Goal: Task Accomplishment & Management: Manage account settings

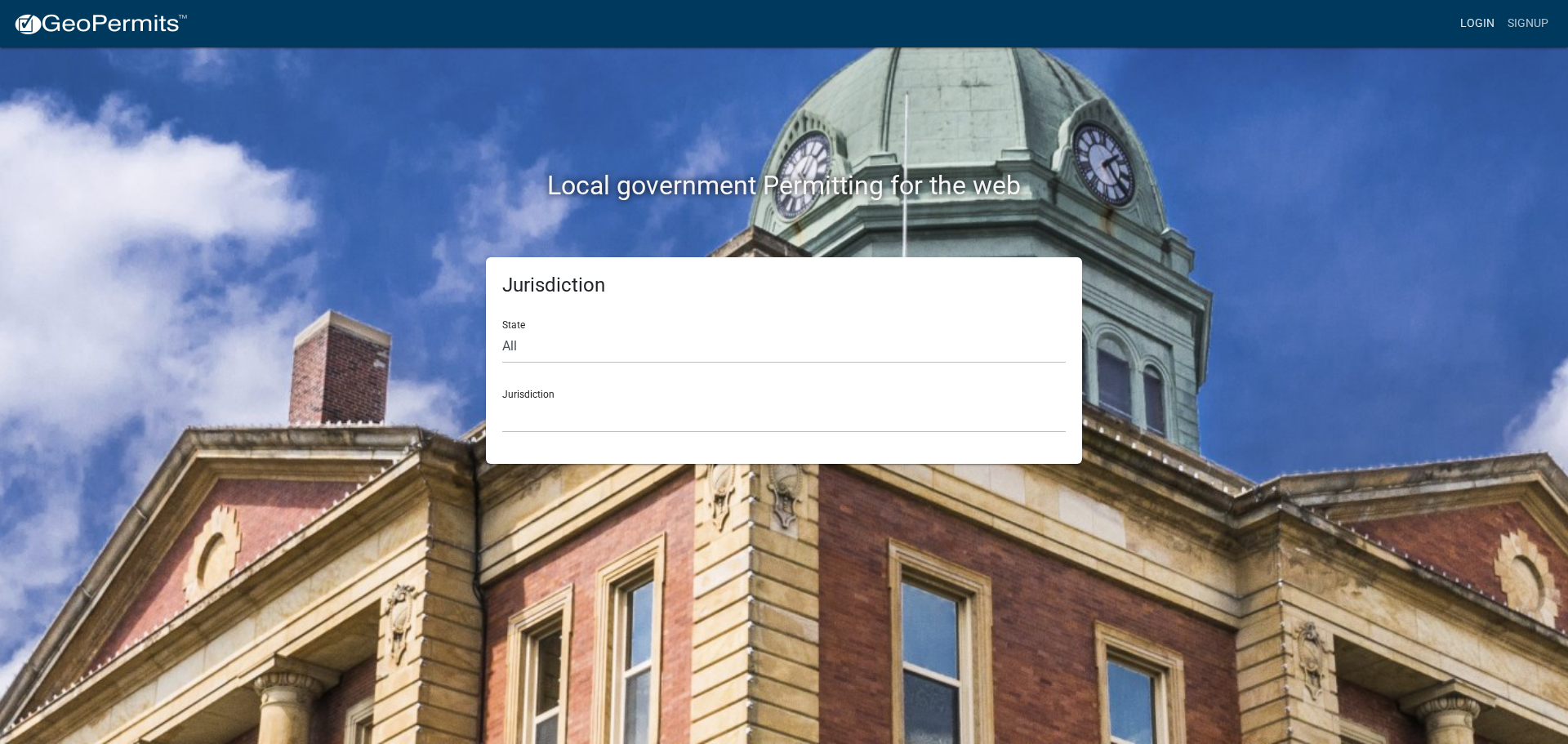
click at [1460, 22] on link "Login" at bounding box center [1477, 24] width 47 height 32
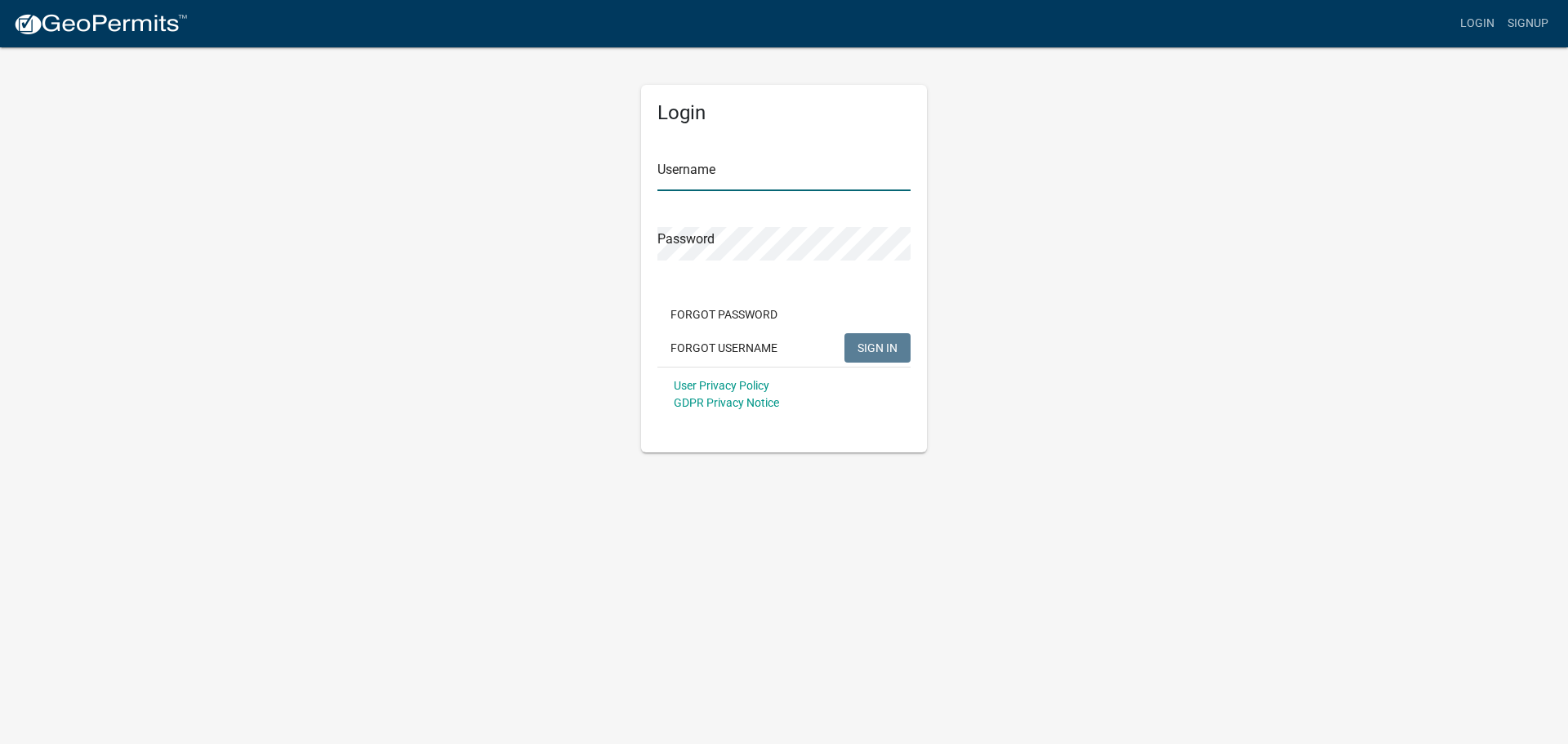
click at [816, 182] on input "Username" at bounding box center [783, 174] width 253 height 34
type input "seckert08"
click at [844, 333] on button "SIGN IN" at bounding box center [877, 348] width 66 height 30
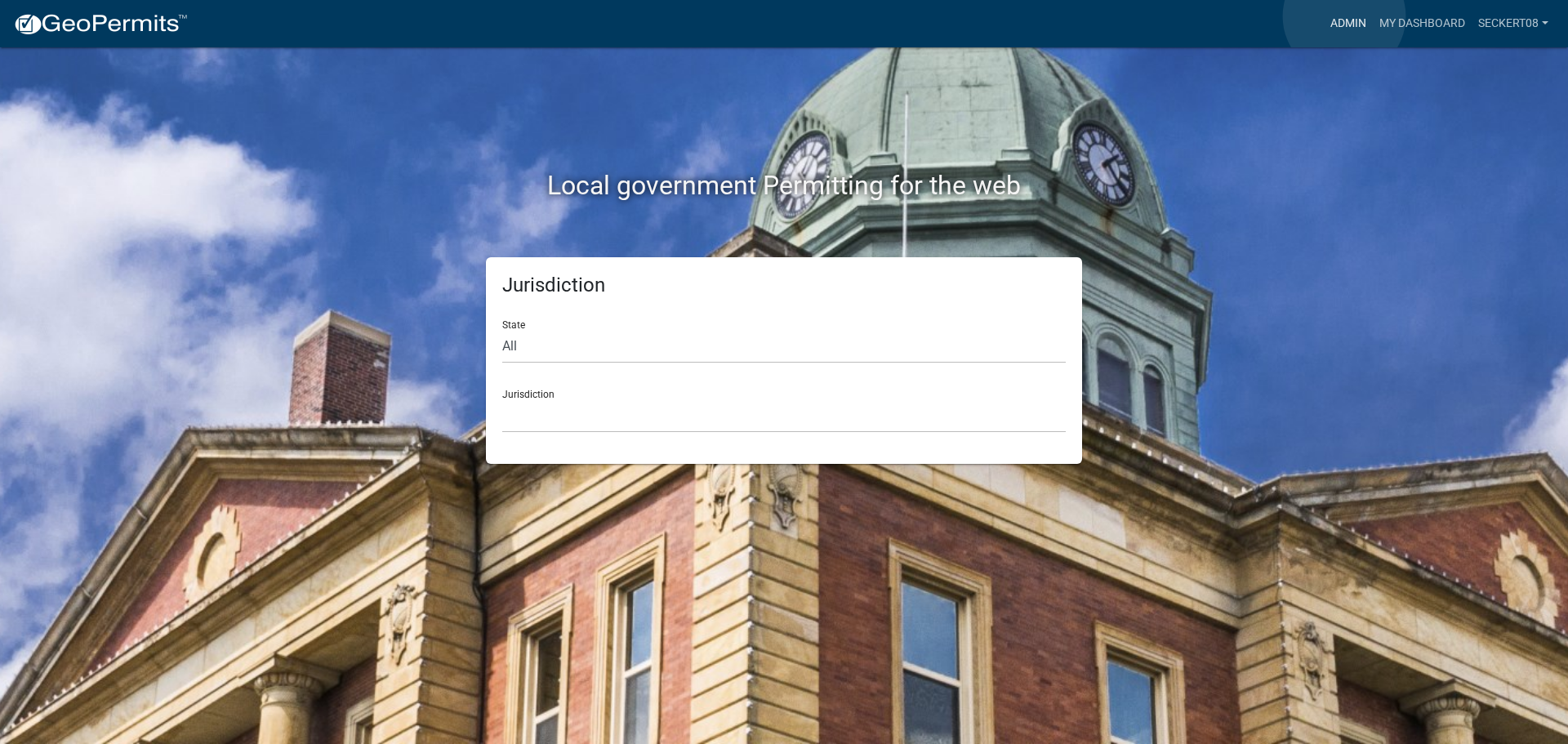
click at [1344, 17] on link "Admin" at bounding box center [1348, 24] width 49 height 32
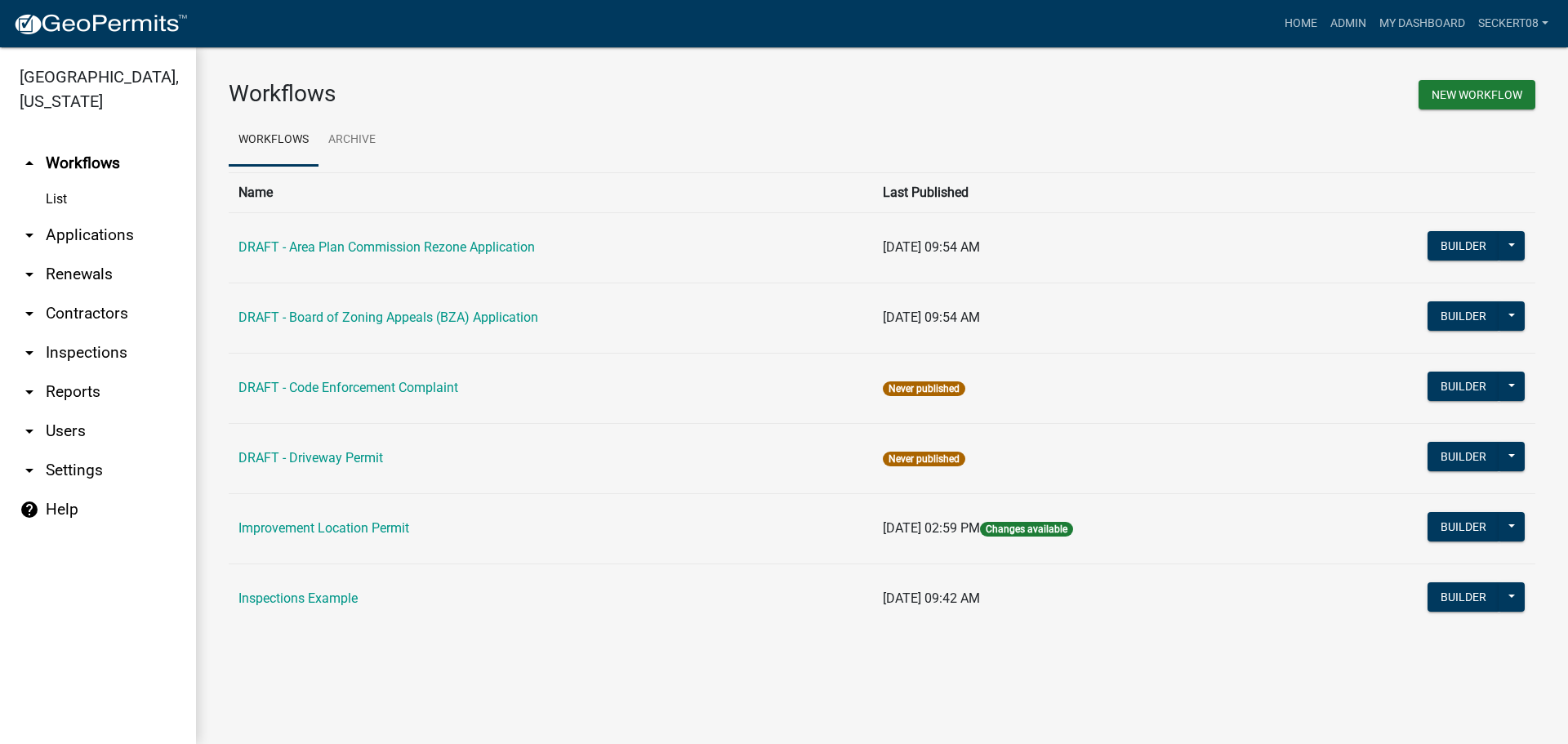
click at [37, 228] on icon "arrow_drop_down" at bounding box center [30, 236] width 20 height 20
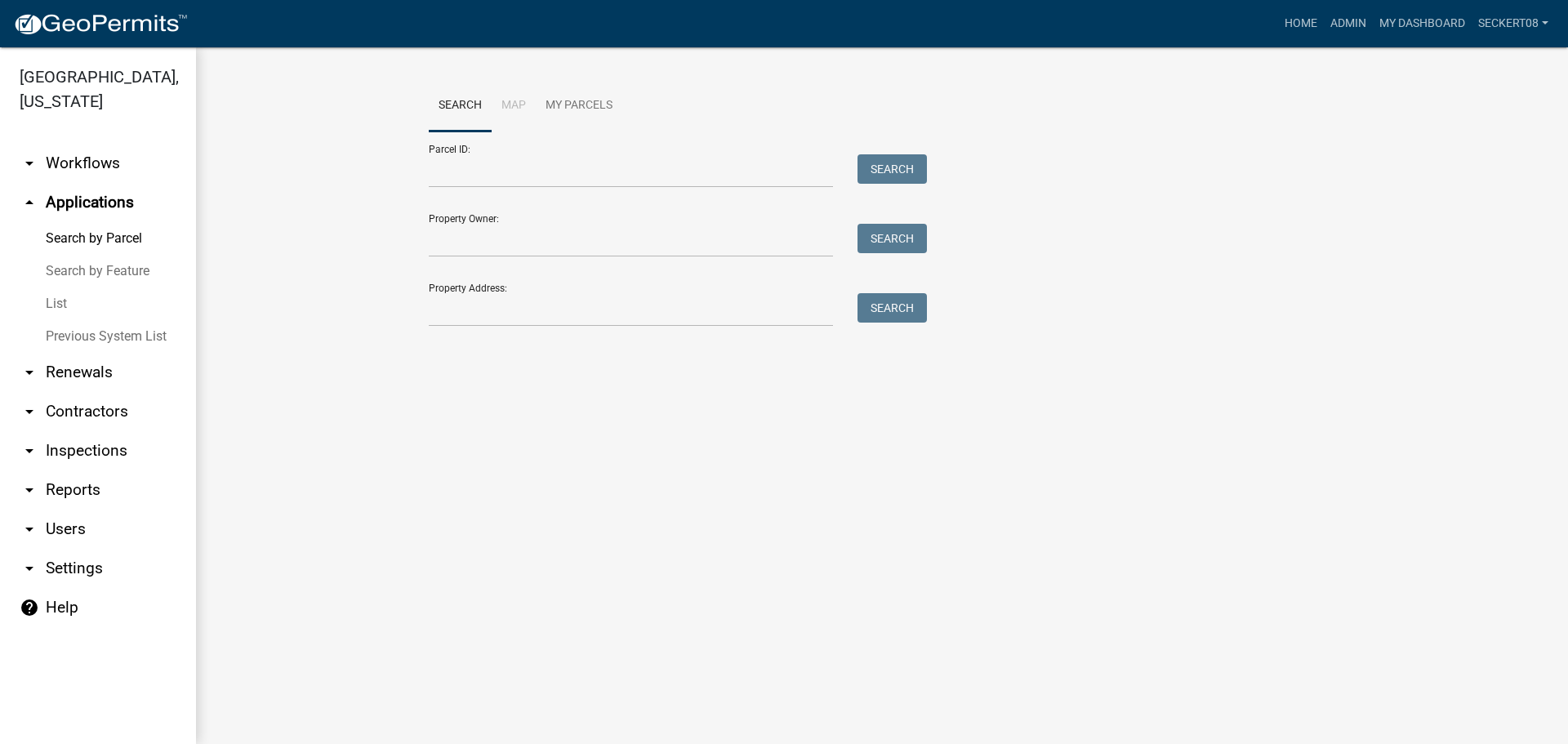
click at [51, 304] on link "List" at bounding box center [98, 304] width 196 height 33
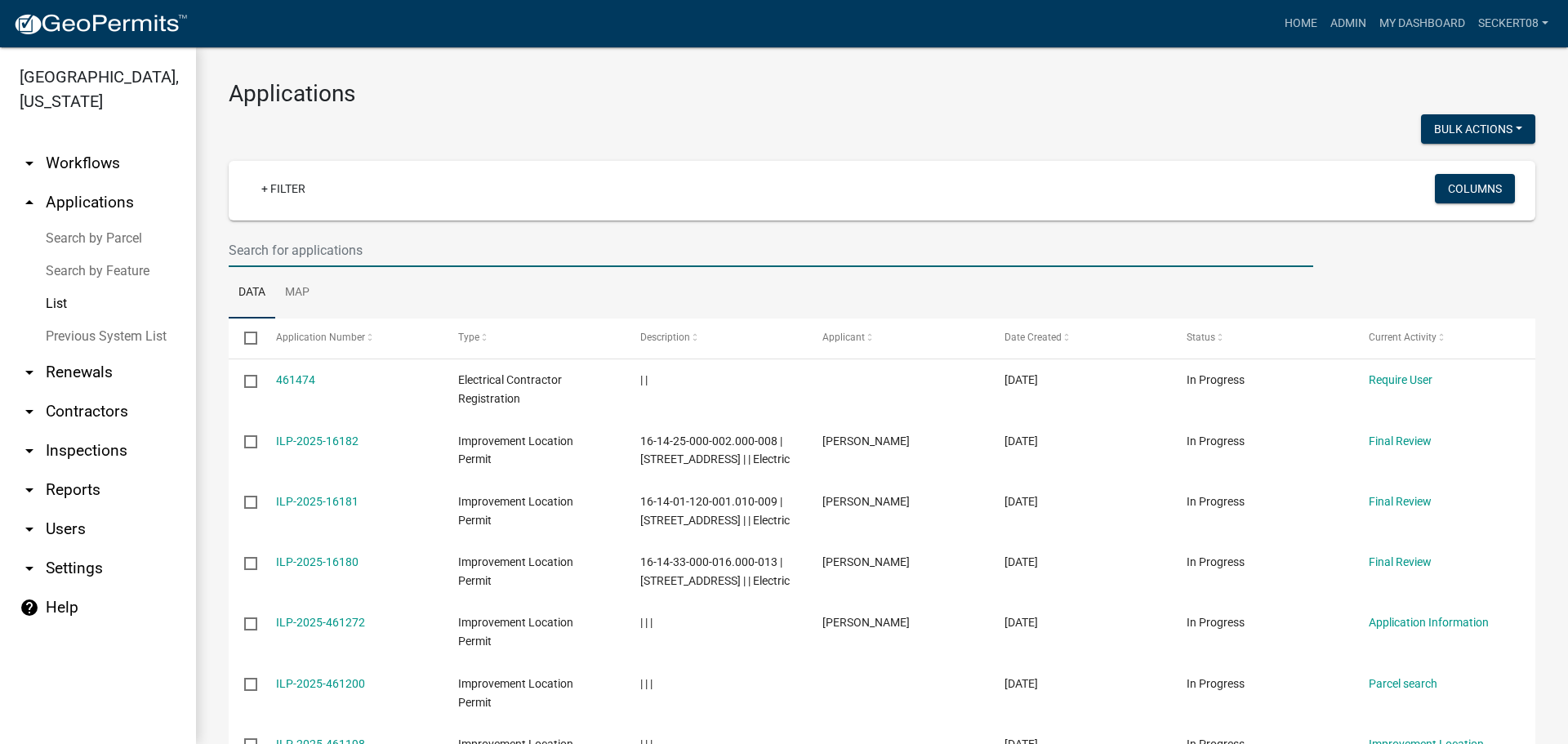
click at [256, 251] on input "text" at bounding box center [770, 250] width 1084 height 34
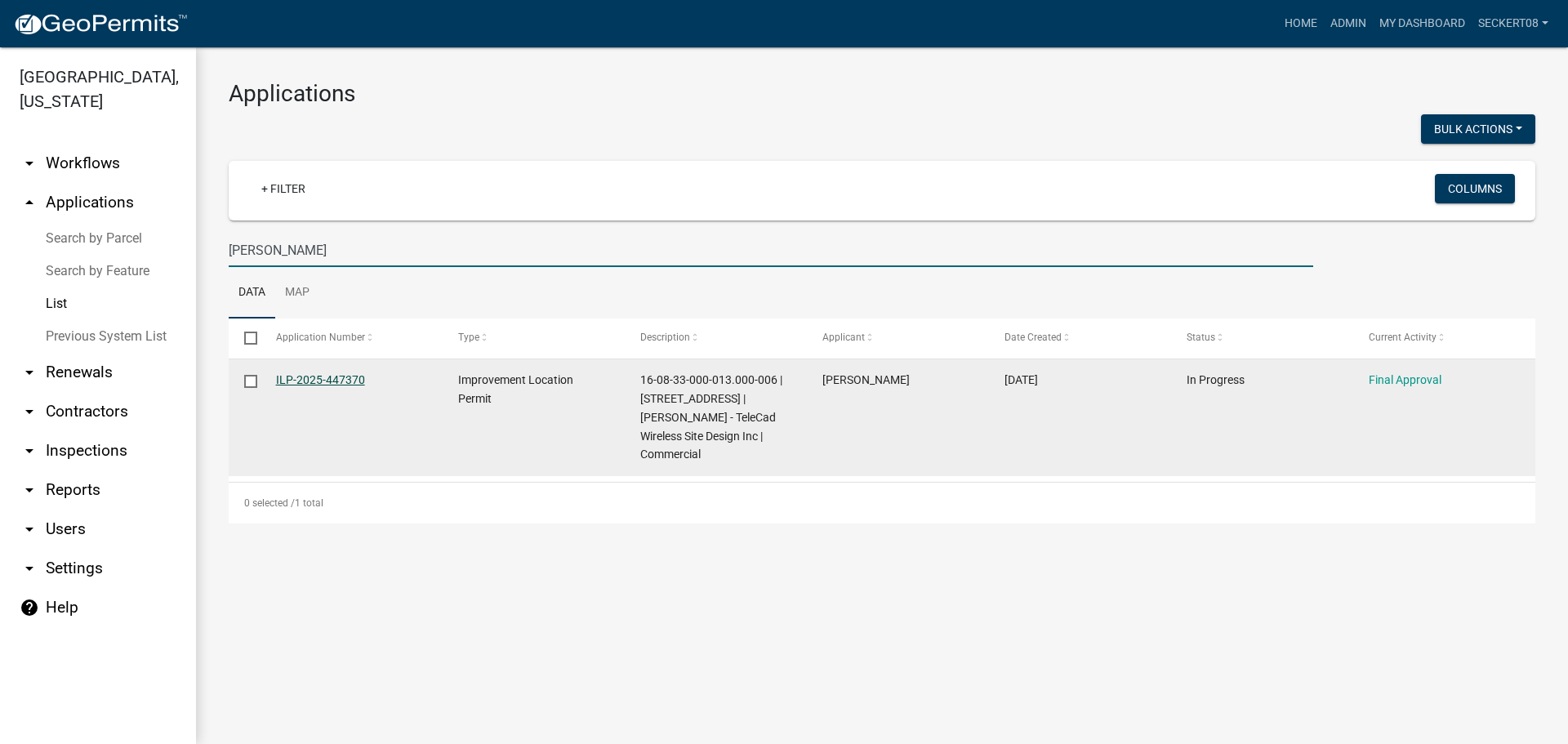
type input "[PERSON_NAME]"
click at [318, 382] on link "ILP-2025-447370" at bounding box center [320, 379] width 89 height 13
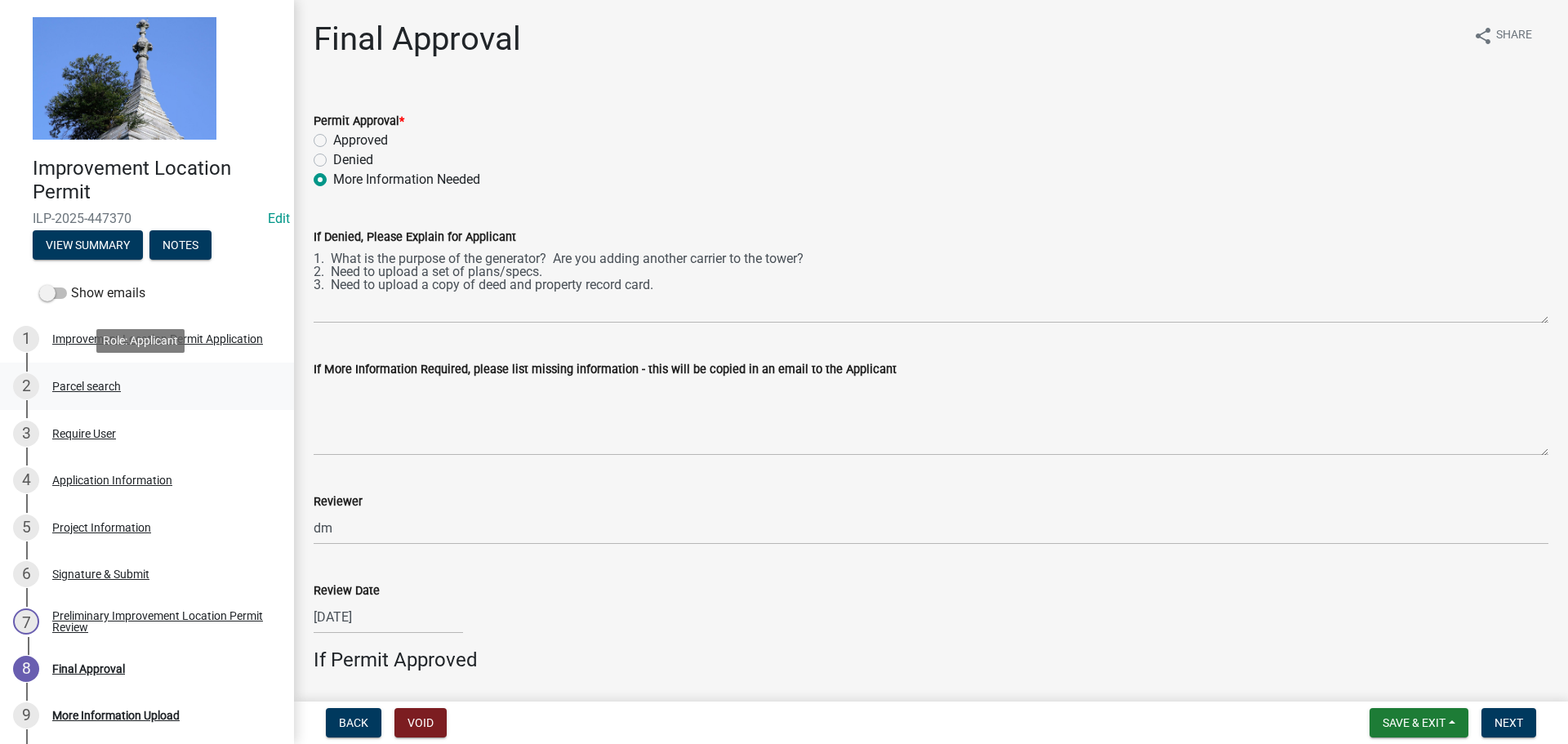
click at [118, 394] on div "2 Parcel search" at bounding box center [140, 386] width 255 height 27
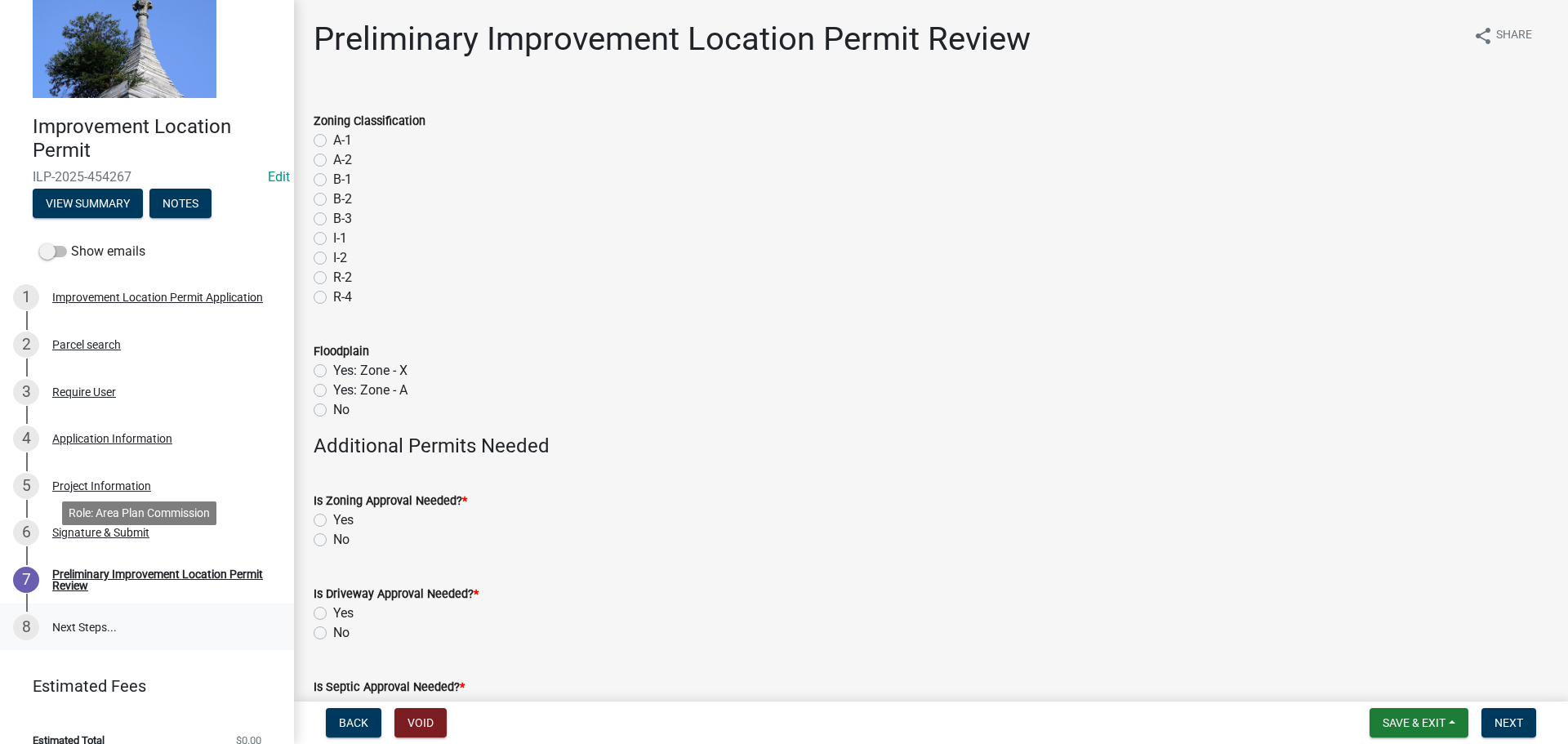
scroll to position [63, 0]
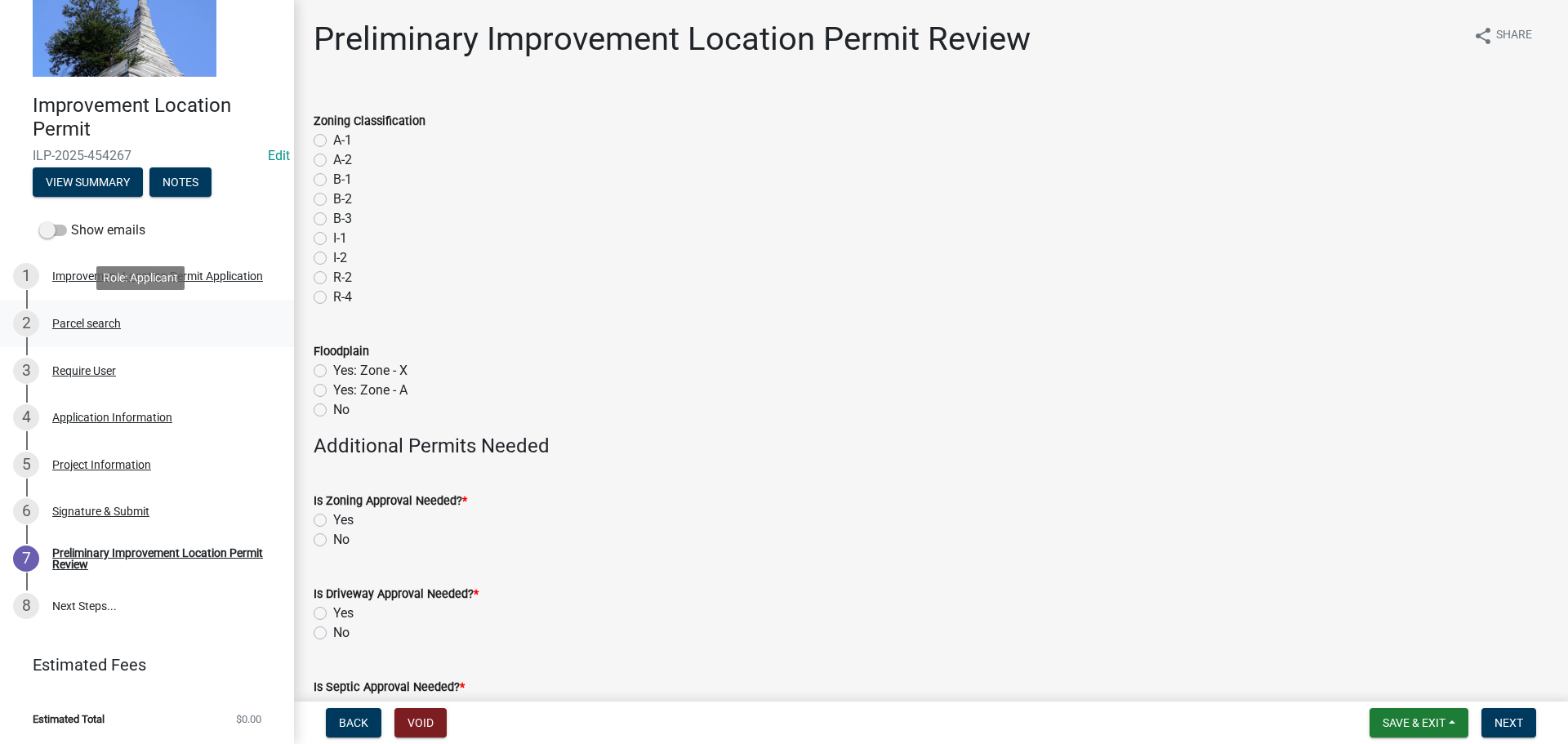
click at [85, 330] on div "2 Parcel search" at bounding box center [140, 323] width 255 height 27
